Goal: Transaction & Acquisition: Subscribe to service/newsletter

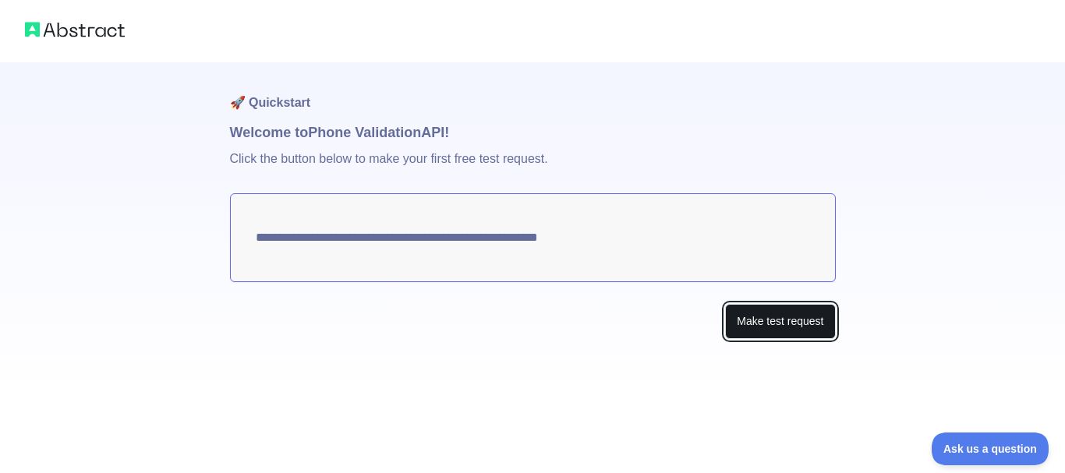
click at [754, 325] on button "Make test request" at bounding box center [780, 321] width 110 height 35
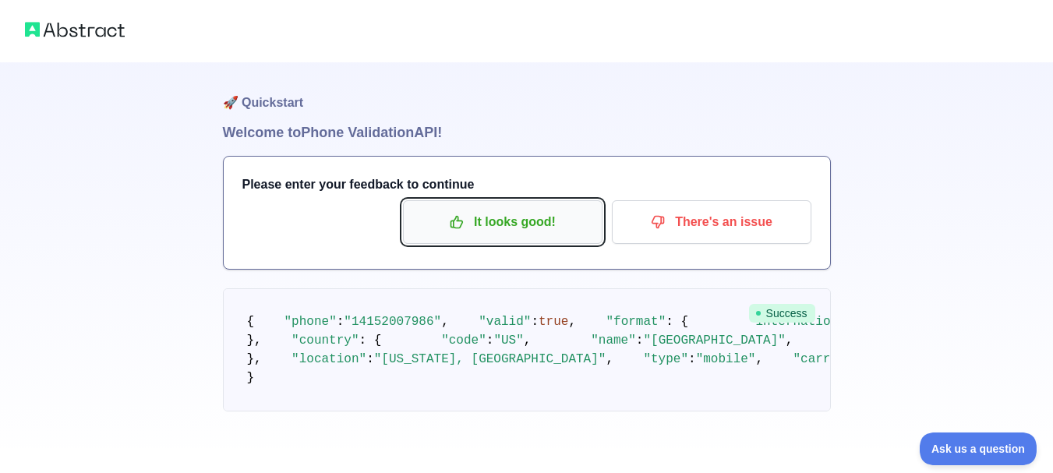
click at [465, 221] on icon "button" at bounding box center [457, 222] width 16 height 16
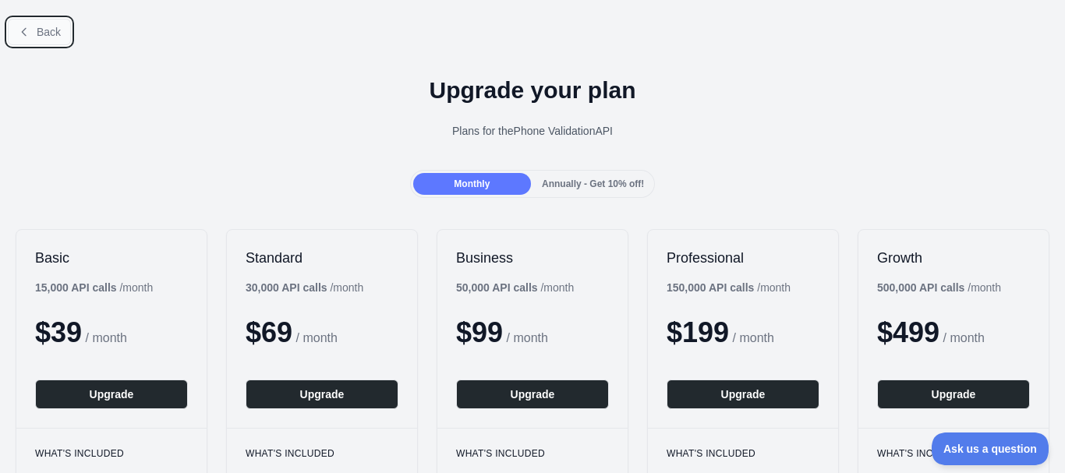
click at [42, 33] on span "Back" at bounding box center [49, 32] width 24 height 12
